Goal: Register for event/course

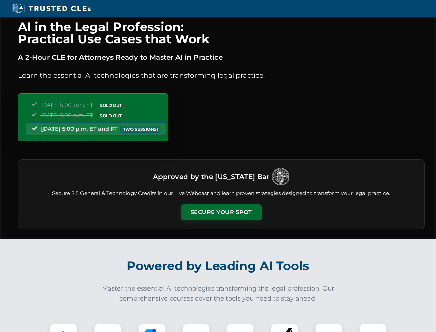
click at [221, 212] on button "Secure Your Spot" at bounding box center [221, 212] width 81 height 16
click at [64, 327] on img at bounding box center [64, 336] width 20 height 20
click at [108, 327] on div at bounding box center [108, 337] width 28 height 28
